Goal: Task Accomplishment & Management: Use online tool/utility

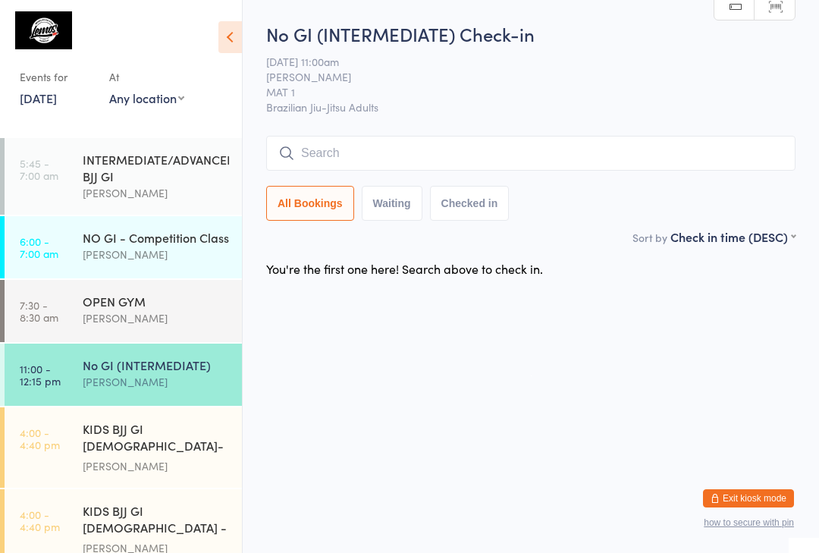
scroll to position [212, 0]
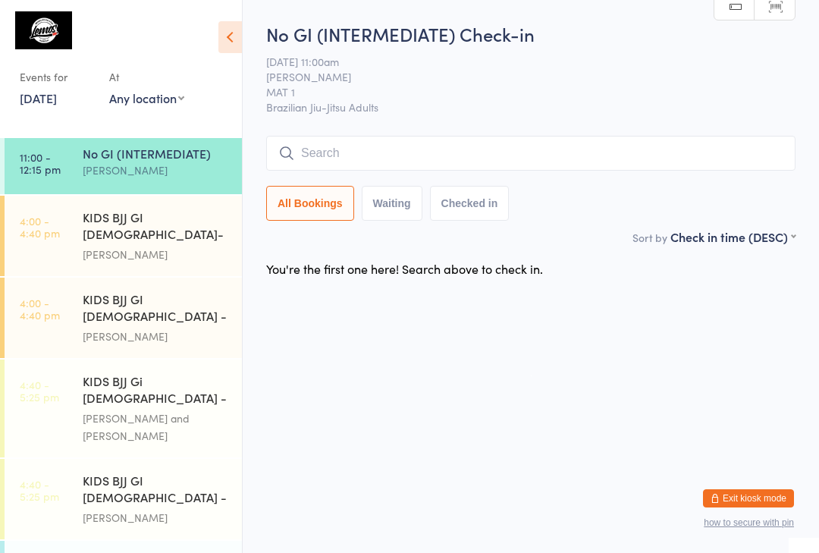
click at [203, 246] on div "[PERSON_NAME]" at bounding box center [156, 254] width 146 height 17
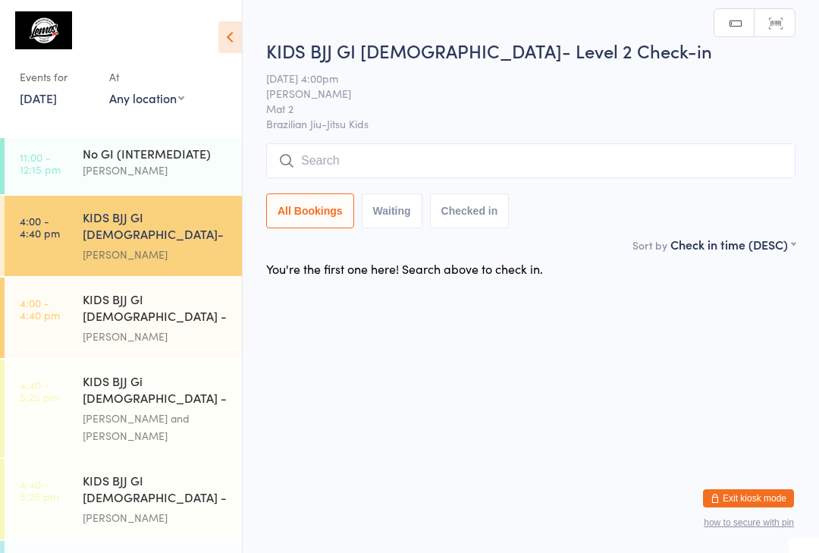
click at [382, 151] on input "search" at bounding box center [530, 160] width 529 height 35
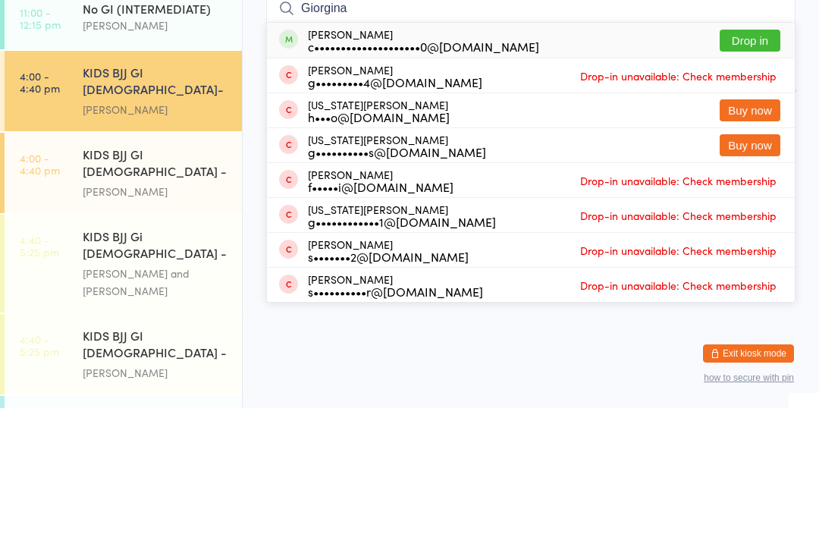
type input "Giorgina"
click at [760, 174] on button "Drop in" at bounding box center [750, 185] width 61 height 22
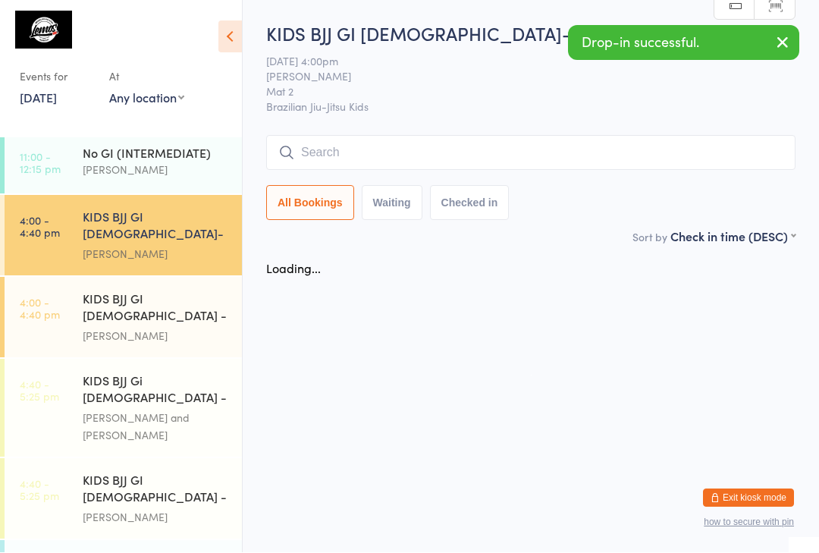
scroll to position [1, 0]
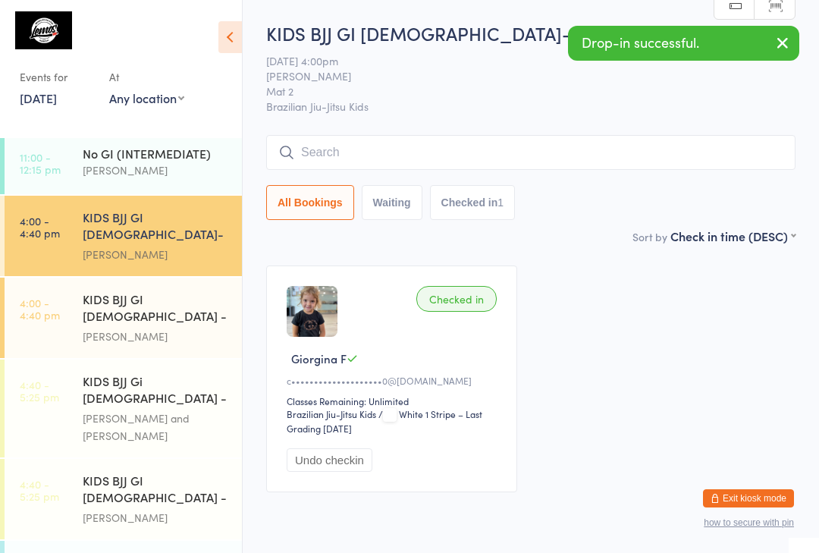
click at [196, 410] on div "[PERSON_NAME] and [PERSON_NAME]" at bounding box center [156, 427] width 146 height 35
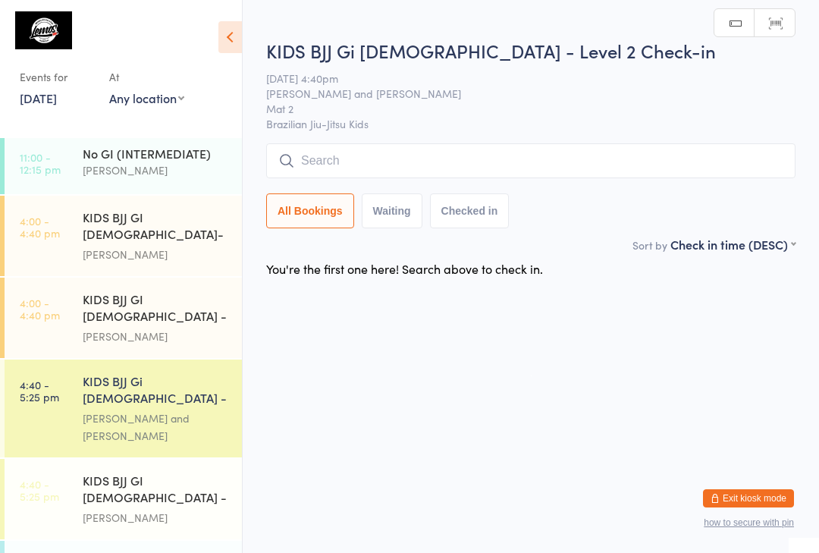
click at [363, 162] on input "search" at bounding box center [530, 160] width 529 height 35
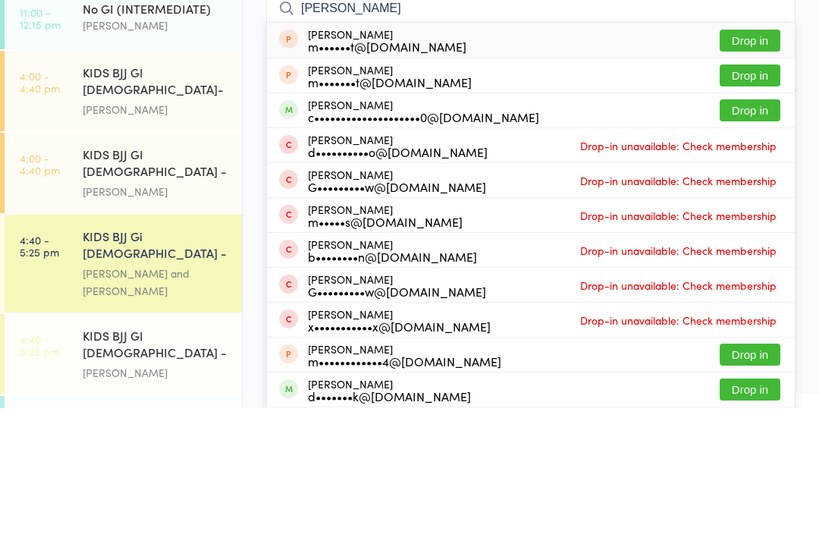
type input "[PERSON_NAME]"
click at [751, 244] on button "Drop in" at bounding box center [750, 255] width 61 height 22
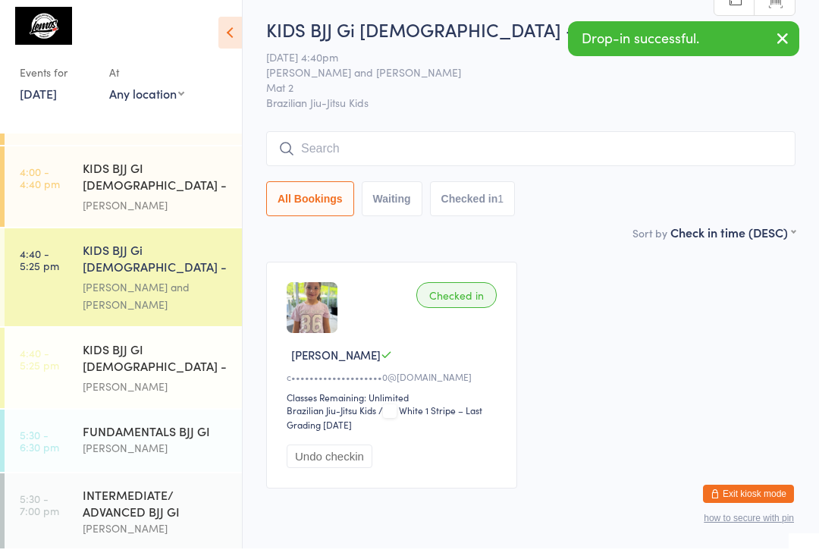
scroll to position [338, 0]
click at [334, 232] on div "Sort by Check in time (DESC) First name (ASC) First name (DESC) Last name (ASC)…" at bounding box center [530, 236] width 529 height 17
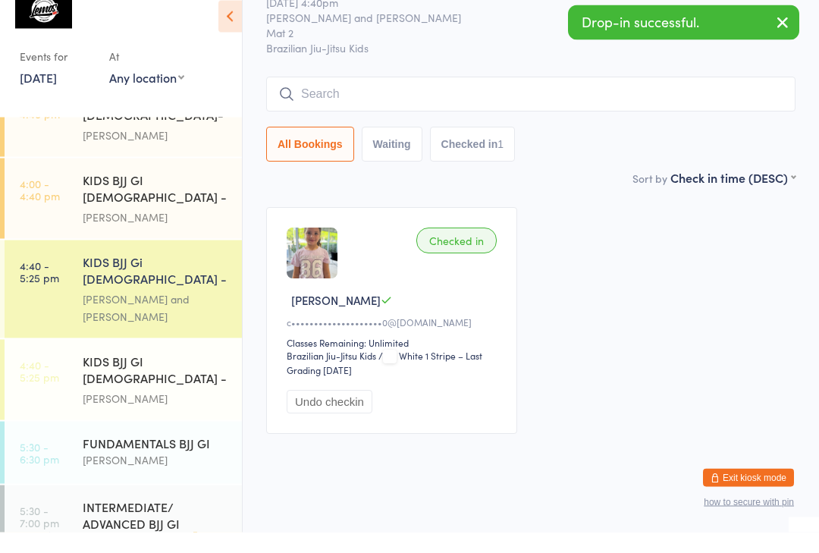
scroll to position [38, 0]
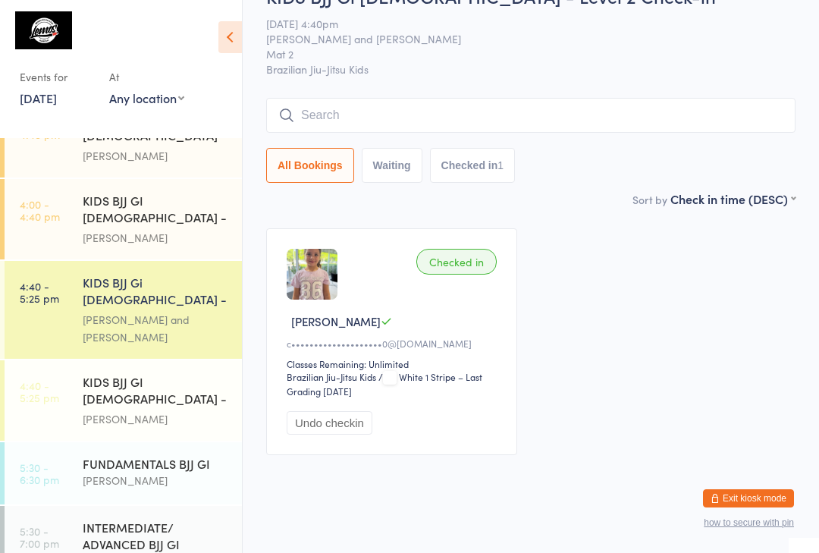
click at [175, 455] on div "FUNDAMENTALS BJJ GI" at bounding box center [156, 463] width 146 height 17
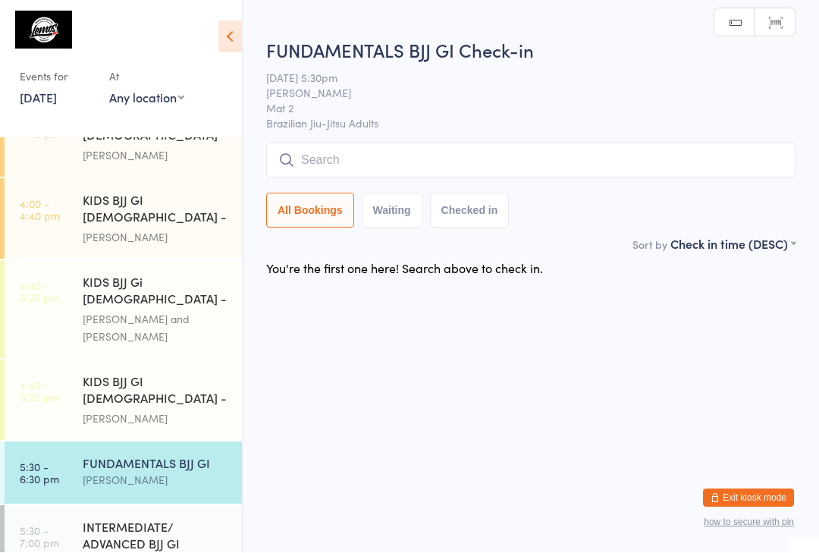
click at [144, 519] on div "INTERMEDIATE/ ADVANCED BJJ GI" at bounding box center [156, 535] width 146 height 33
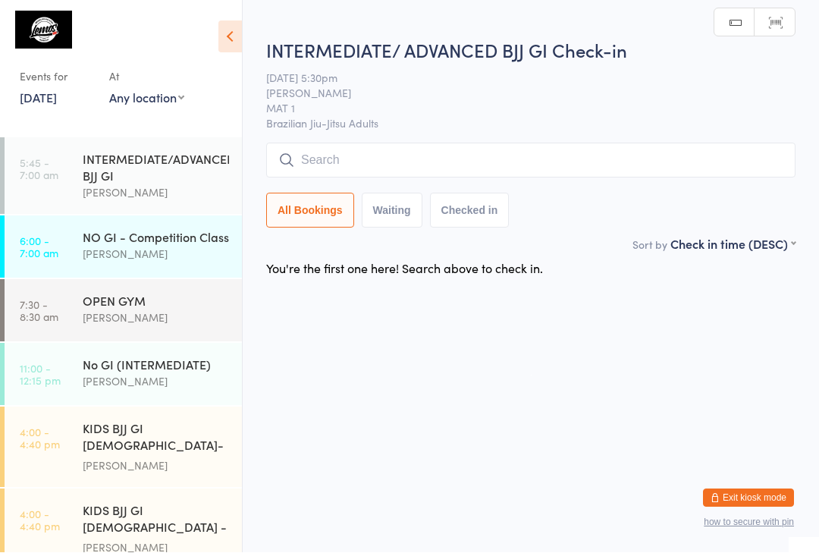
click at [177, 300] on div "OPEN GYM" at bounding box center [156, 301] width 146 height 17
